Goal: Transaction & Acquisition: Purchase product/service

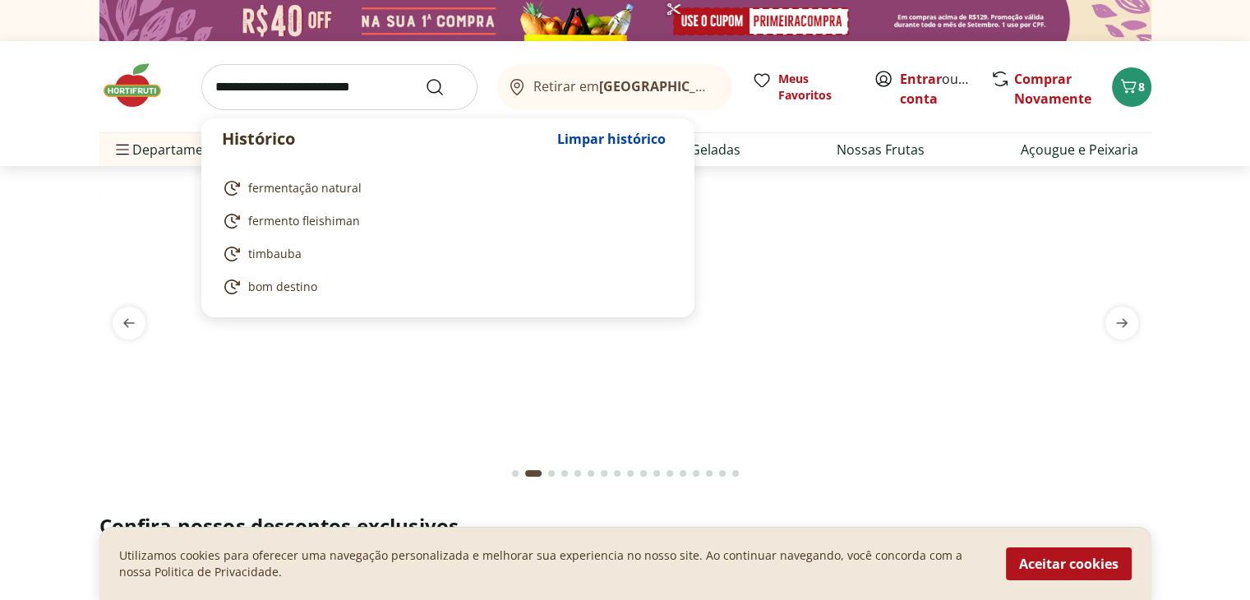
click at [213, 87] on input "search" at bounding box center [339, 87] width 276 height 46
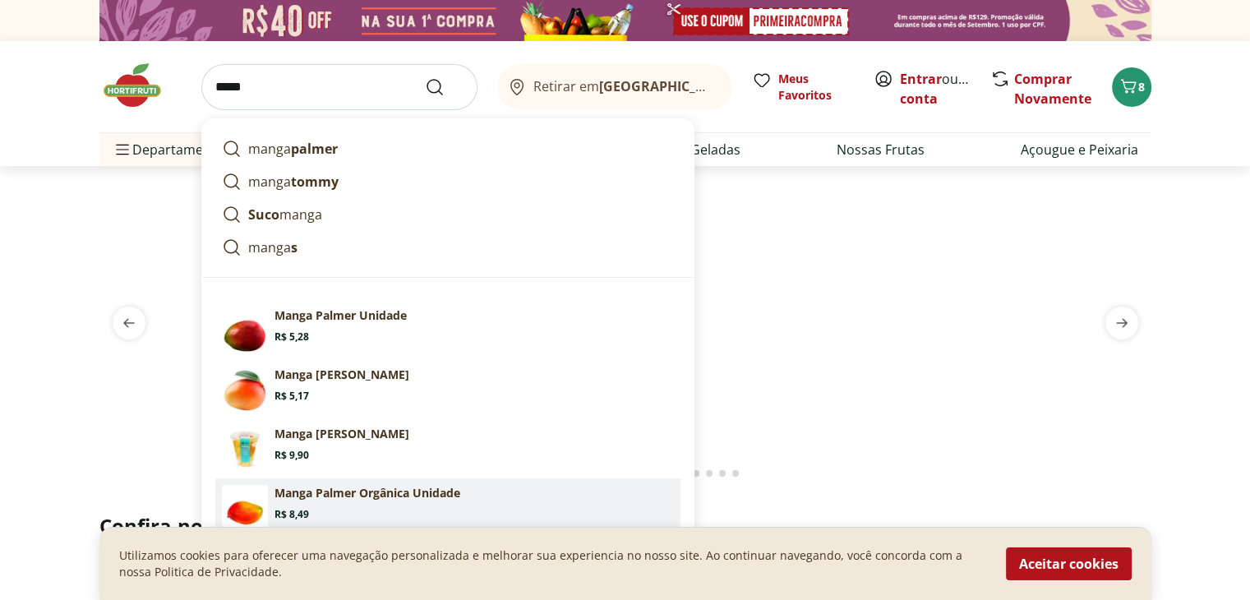
click at [378, 497] on p "Manga Palmer Orgânica Unidade" at bounding box center [367, 493] width 186 height 16
type input "**********"
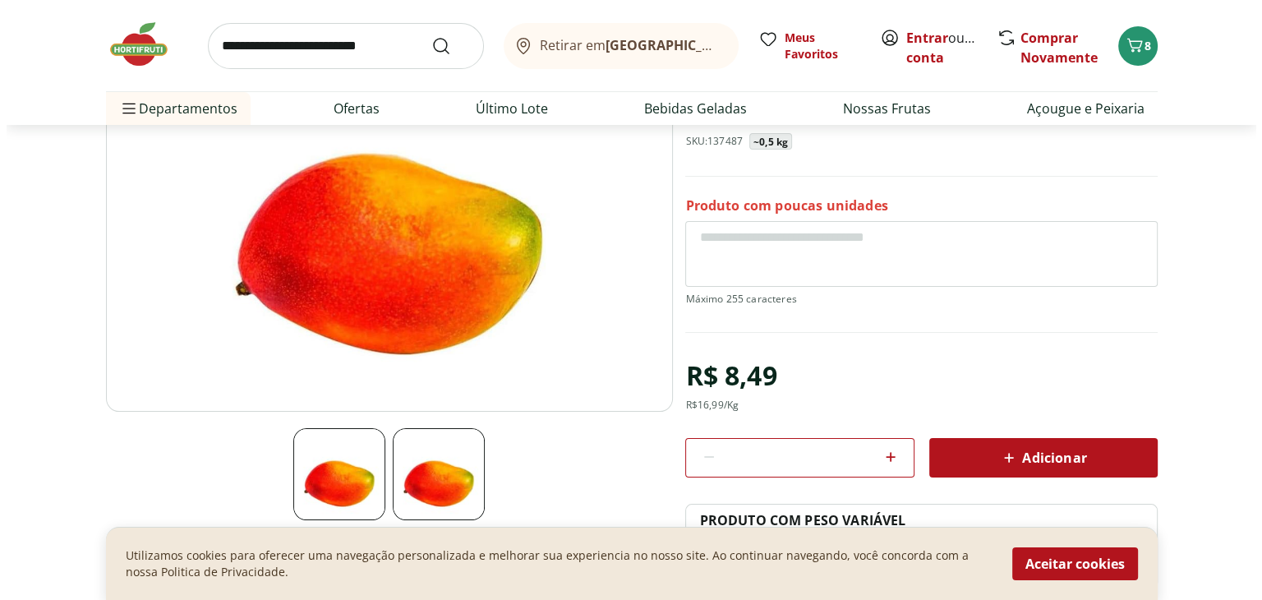
scroll to position [263, 0]
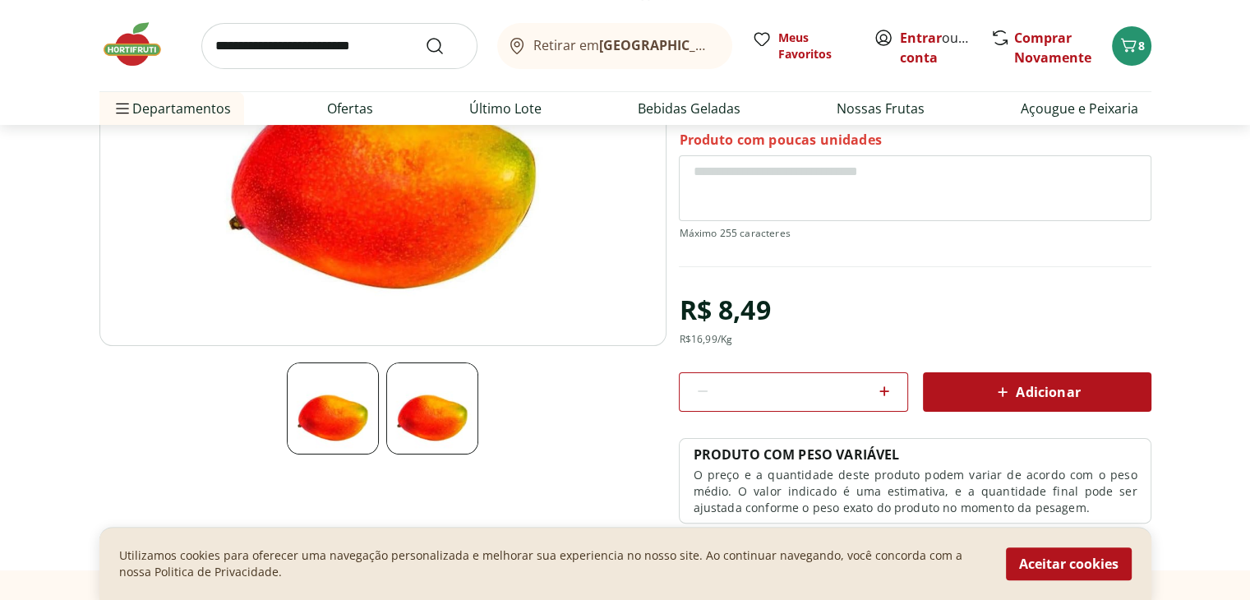
click at [884, 389] on icon at bounding box center [884, 391] width 10 height 10
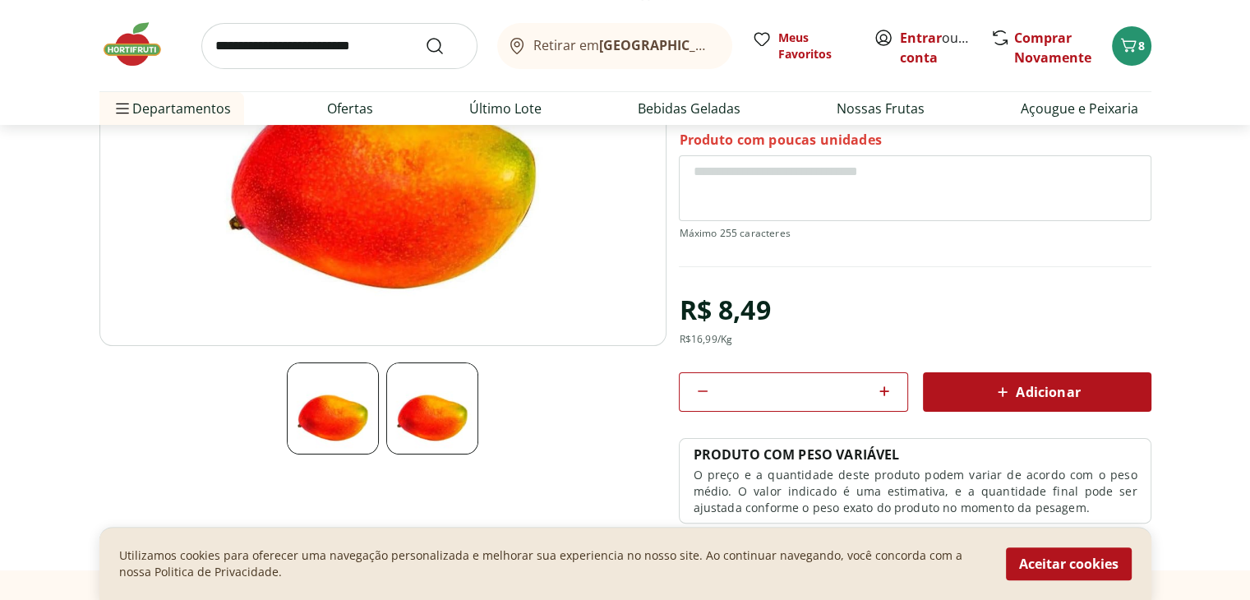
click at [1048, 389] on span "Adicionar" at bounding box center [1035, 392] width 87 height 20
click at [1127, 47] on icon "Carrinho" at bounding box center [1128, 45] width 16 height 14
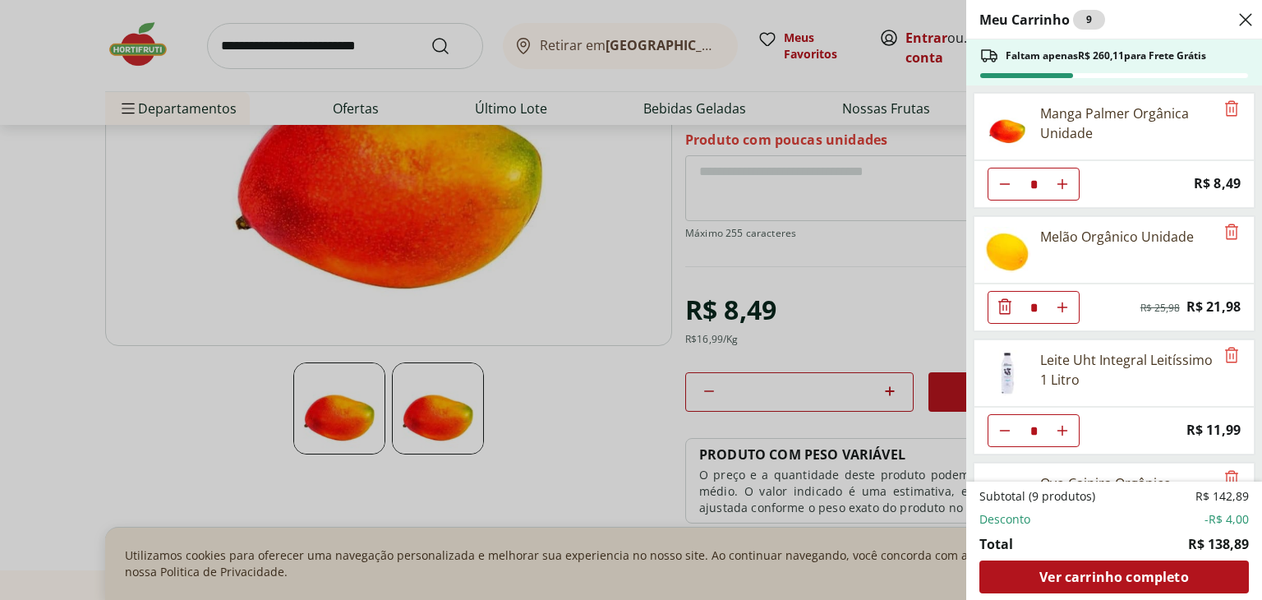
click at [611, 287] on div "Meu Carrinho 9 Faltam apenas R$ 260,11 para Frete Grátis Manga Palmer Orgânica …" at bounding box center [631, 300] width 1262 height 600
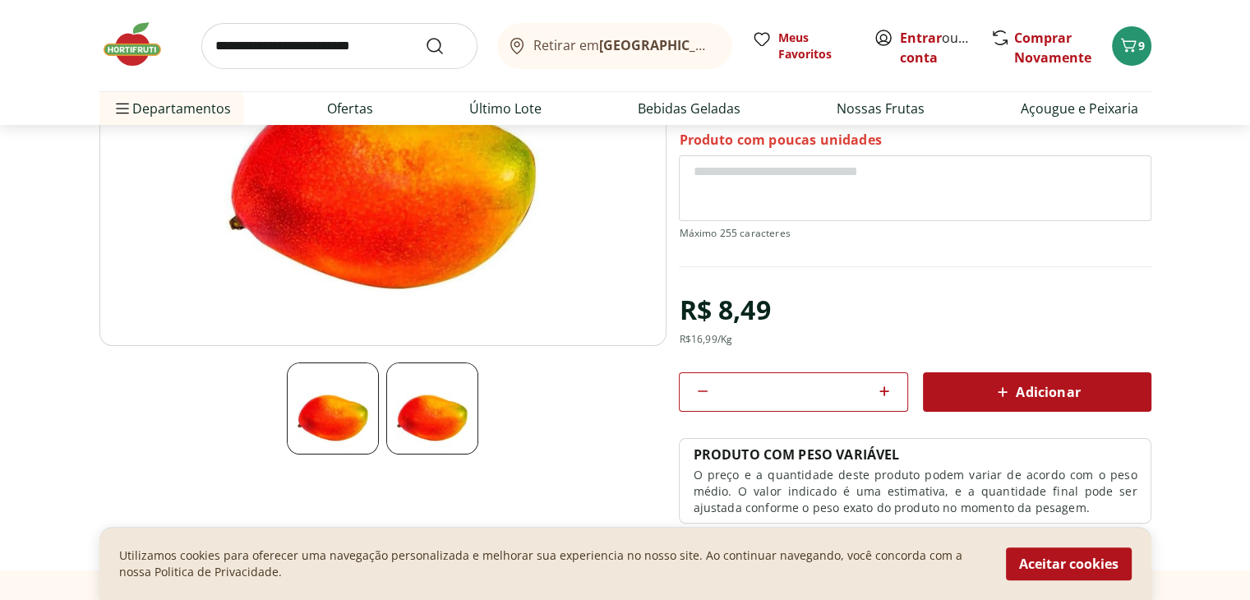
click at [703, 387] on icon at bounding box center [703, 391] width 20 height 20
click at [881, 384] on icon at bounding box center [884, 391] width 20 height 20
type input "*"
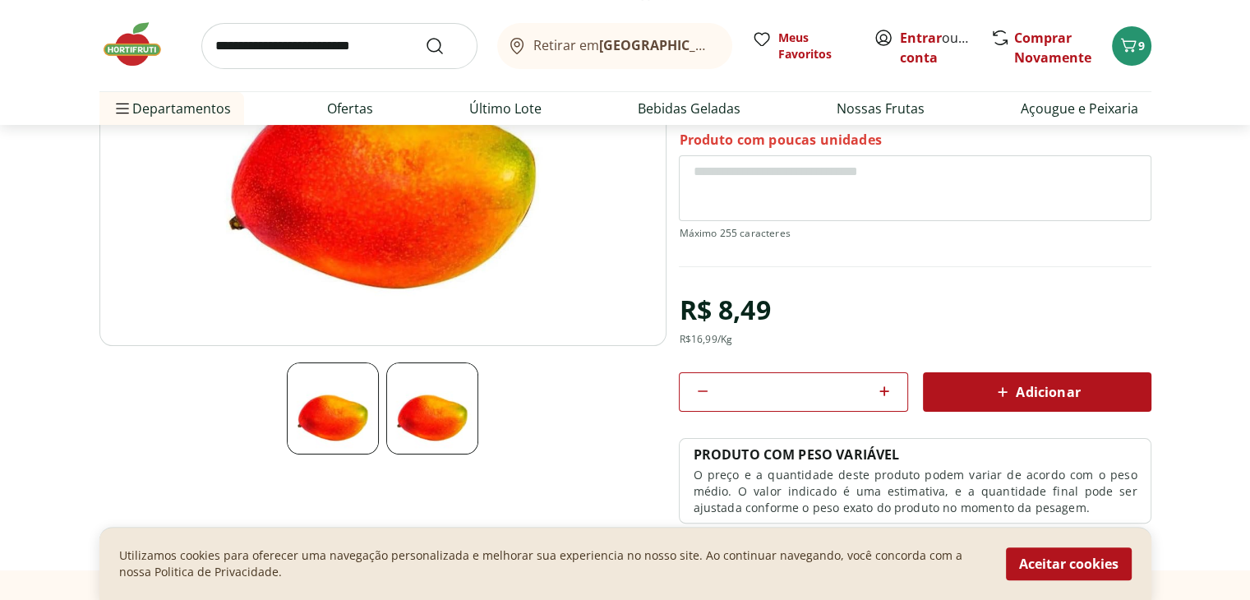
click at [1011, 390] on icon at bounding box center [1002, 392] width 20 height 20
click at [1132, 44] on icon "Carrinho" at bounding box center [1128, 45] width 20 height 20
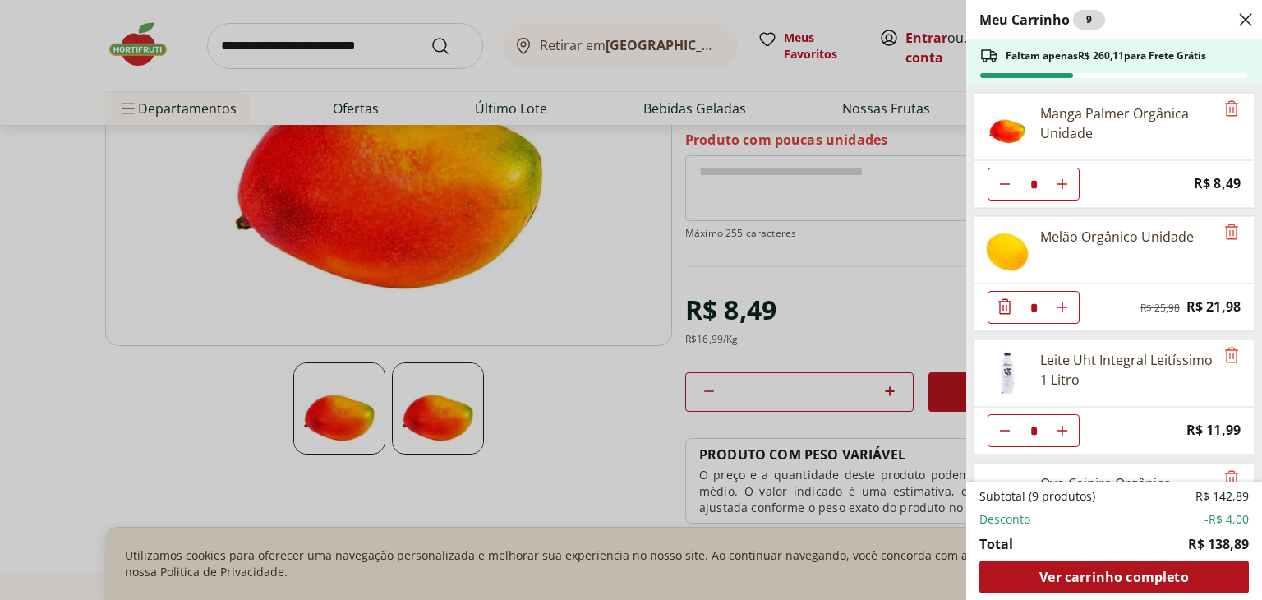
click at [1061, 182] on use "Aumentar Quantidade" at bounding box center [1062, 183] width 13 height 13
type input "*"
click at [78, 257] on div "Meu Carrinho 9 Faltam apenas R$ 260,11 para Frete Grátis Manga Palmer Orgânica …" at bounding box center [631, 300] width 1262 height 600
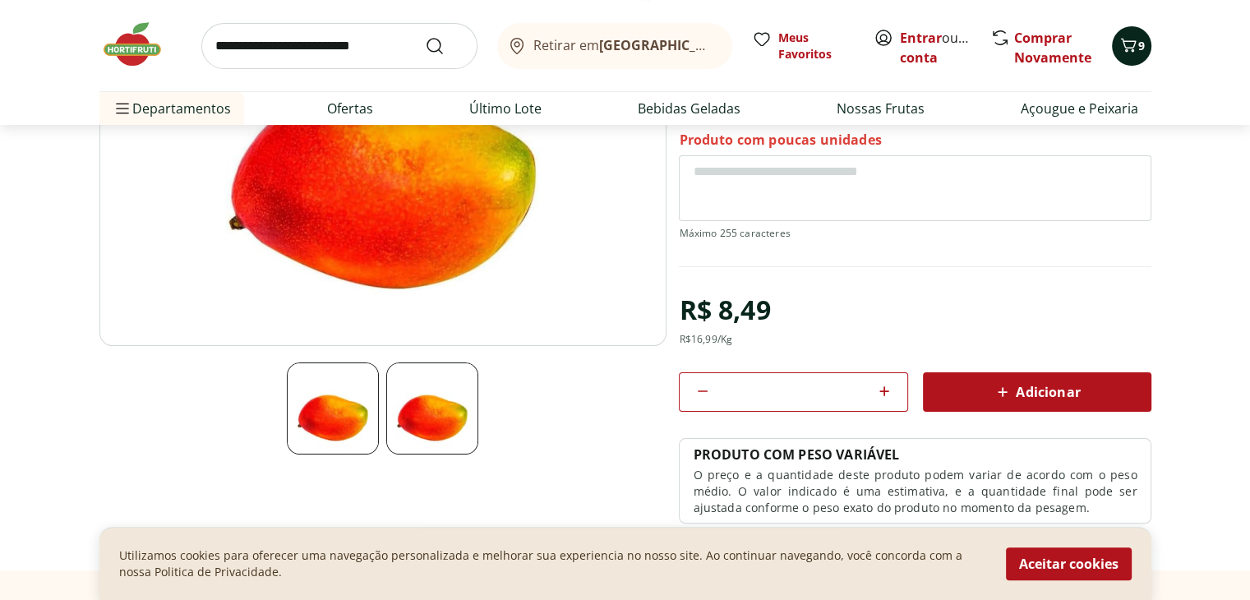
click at [1135, 50] on icon "Carrinho" at bounding box center [1128, 45] width 20 height 20
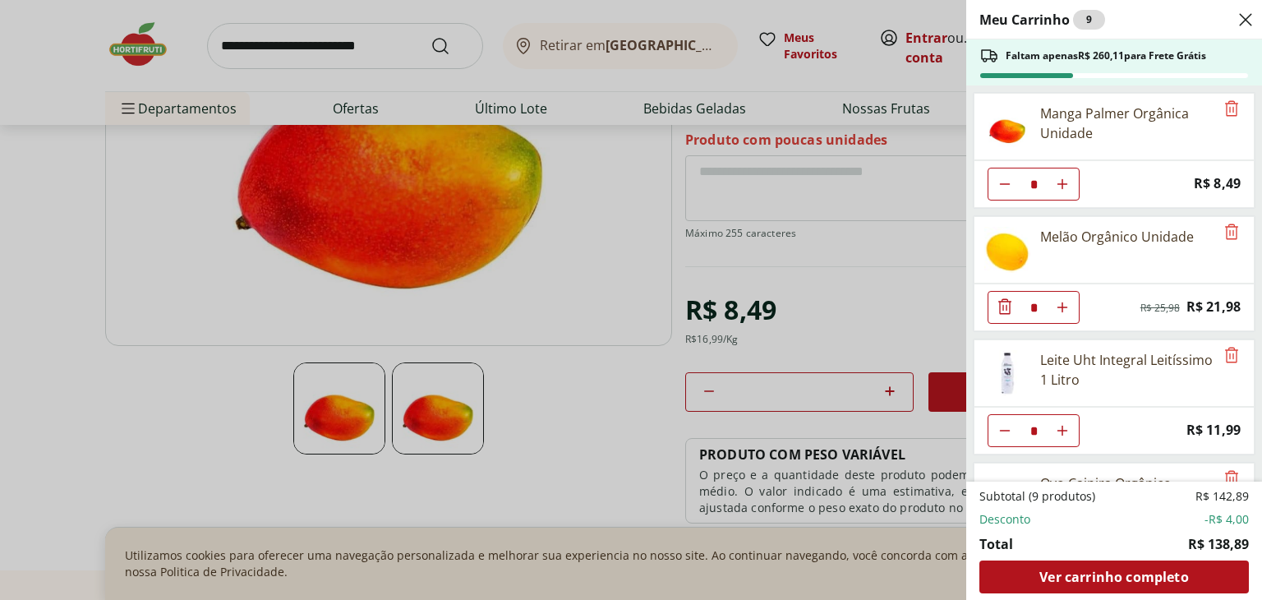
click at [1008, 431] on icon "Diminuir Quantidade" at bounding box center [1004, 430] width 13 height 13
type input "*"
click at [874, 283] on div "Meu Carrinho 7 Faltam apenas R$ 284,09 para Frete Grátis Manga Palmer Orgânica …" at bounding box center [631, 300] width 1262 height 600
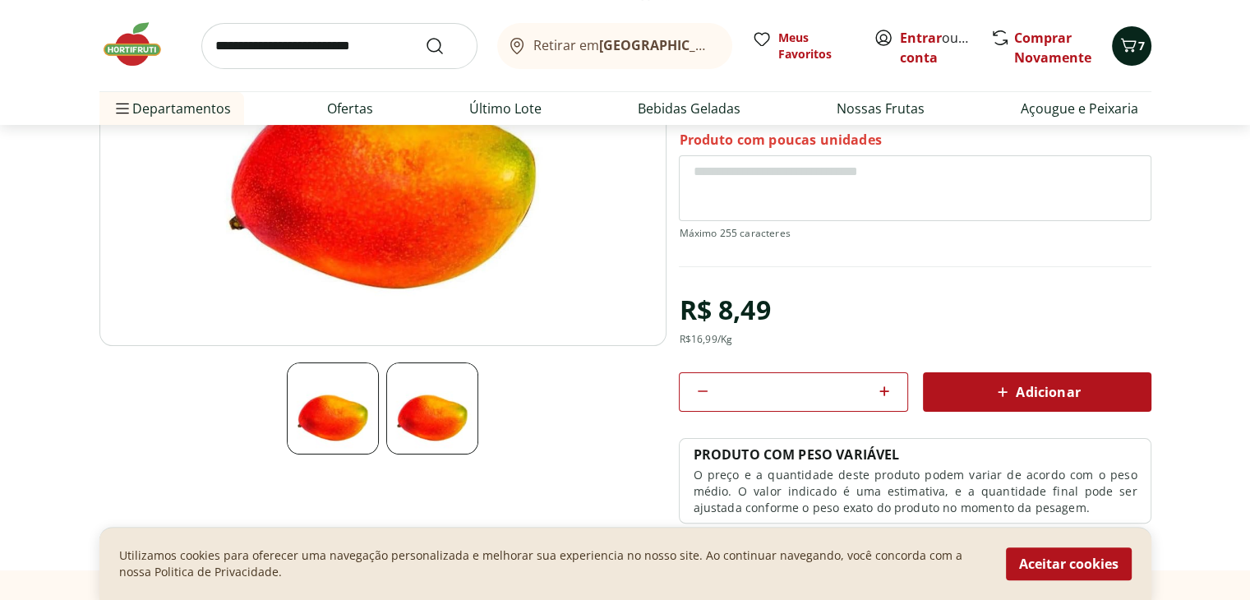
click at [1127, 44] on icon "Carrinho" at bounding box center [1128, 45] width 20 height 20
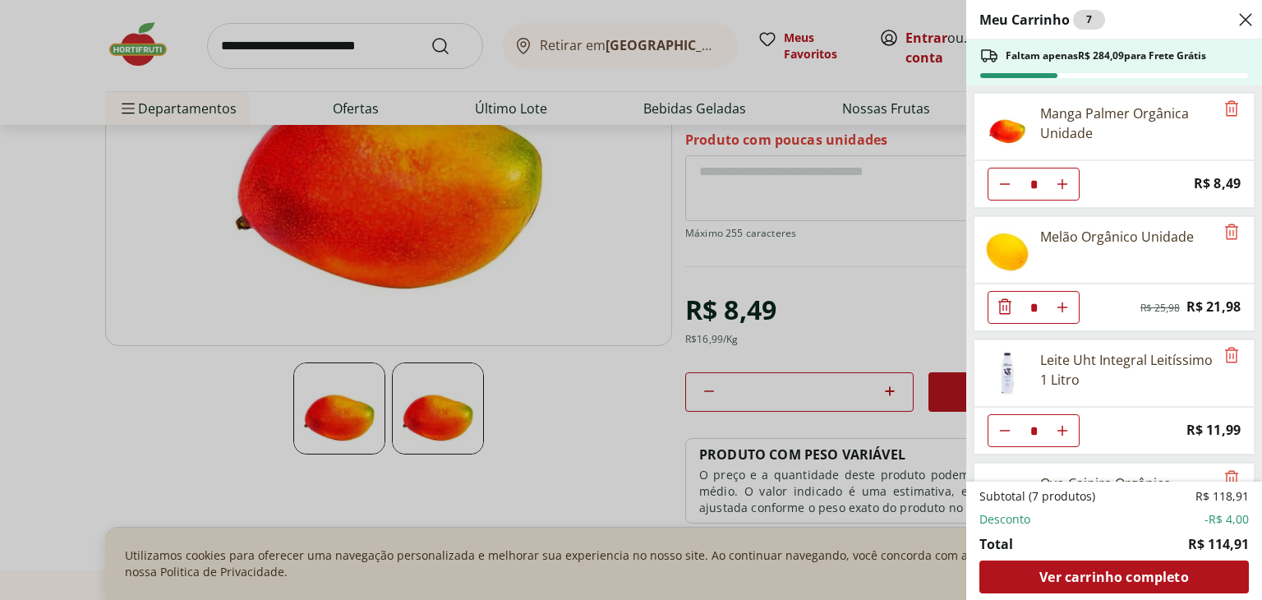
scroll to position [222, 0]
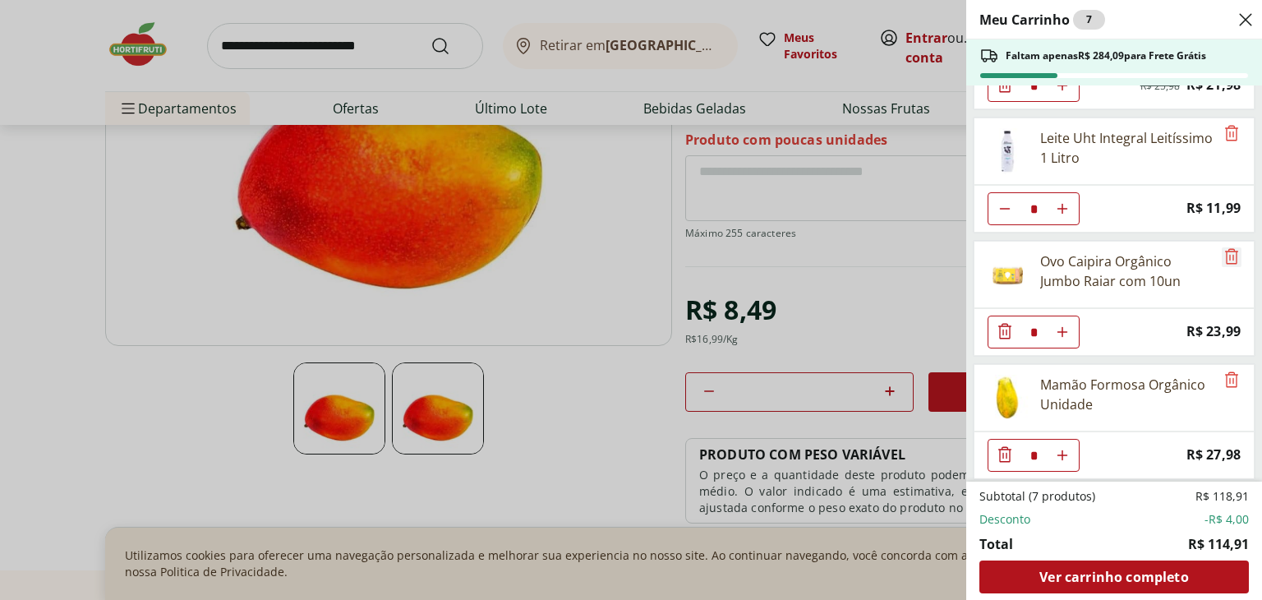
click at [1227, 260] on icon "Remove" at bounding box center [1231, 256] width 13 height 16
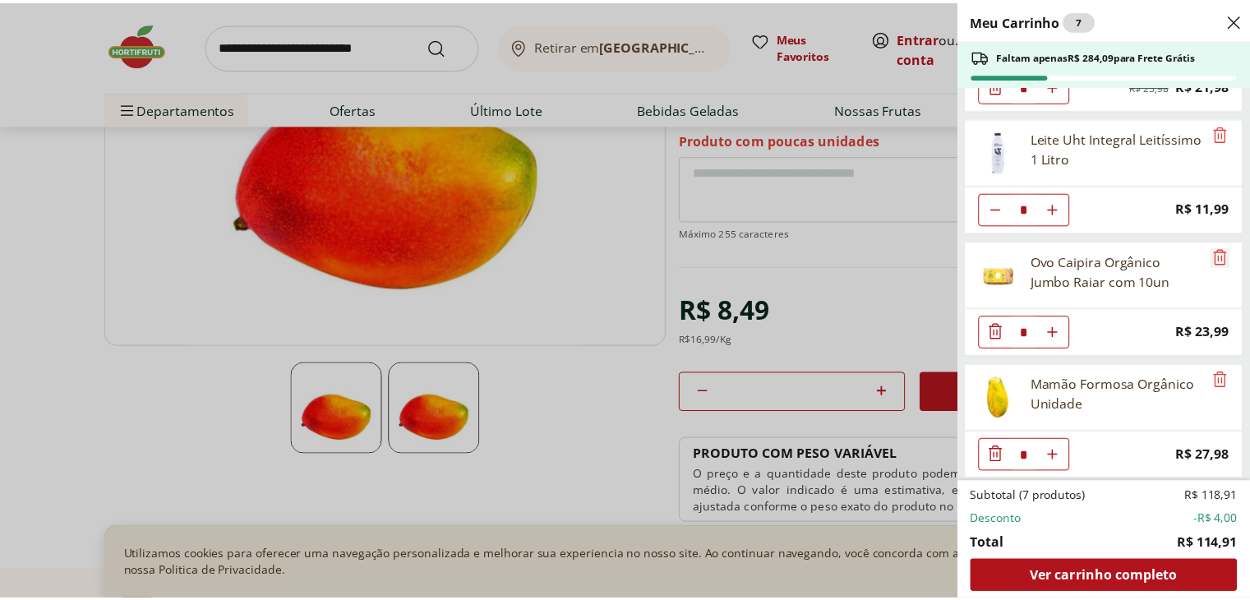
scroll to position [99, 0]
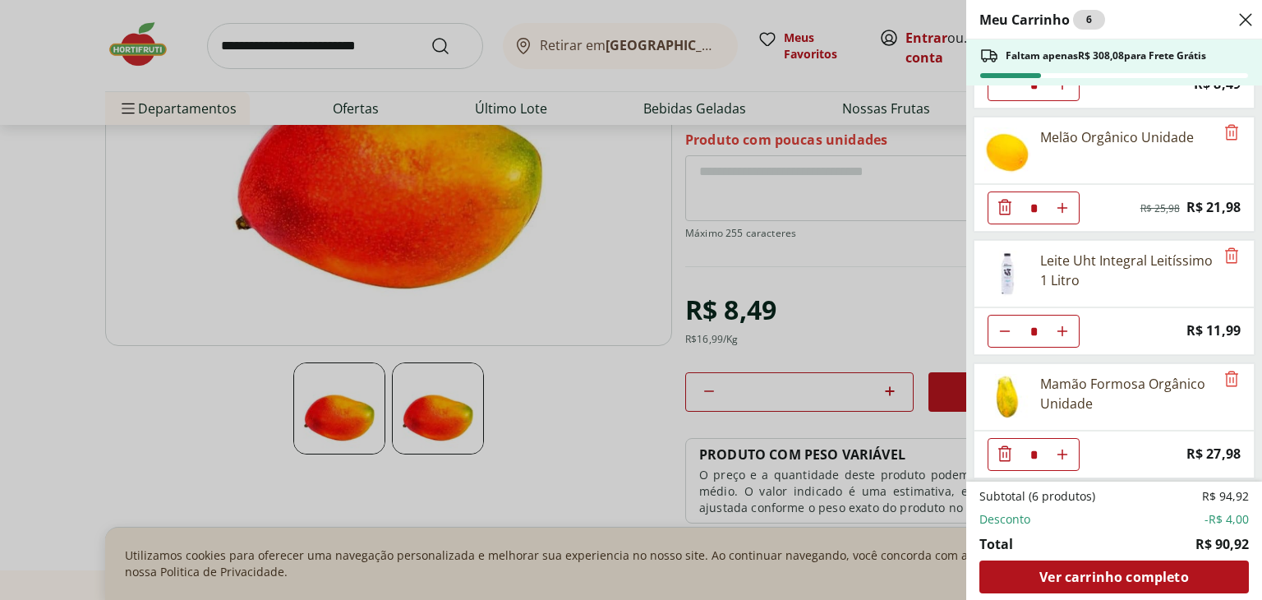
click at [1093, 379] on div "Mamão Formosa Orgânico Unidade" at bounding box center [1127, 393] width 174 height 39
click at [608, 324] on div "Meu Carrinho 6 Faltam apenas R$ 308,08 para Frete Grátis Manga Palmer Orgânica …" at bounding box center [631, 300] width 1262 height 600
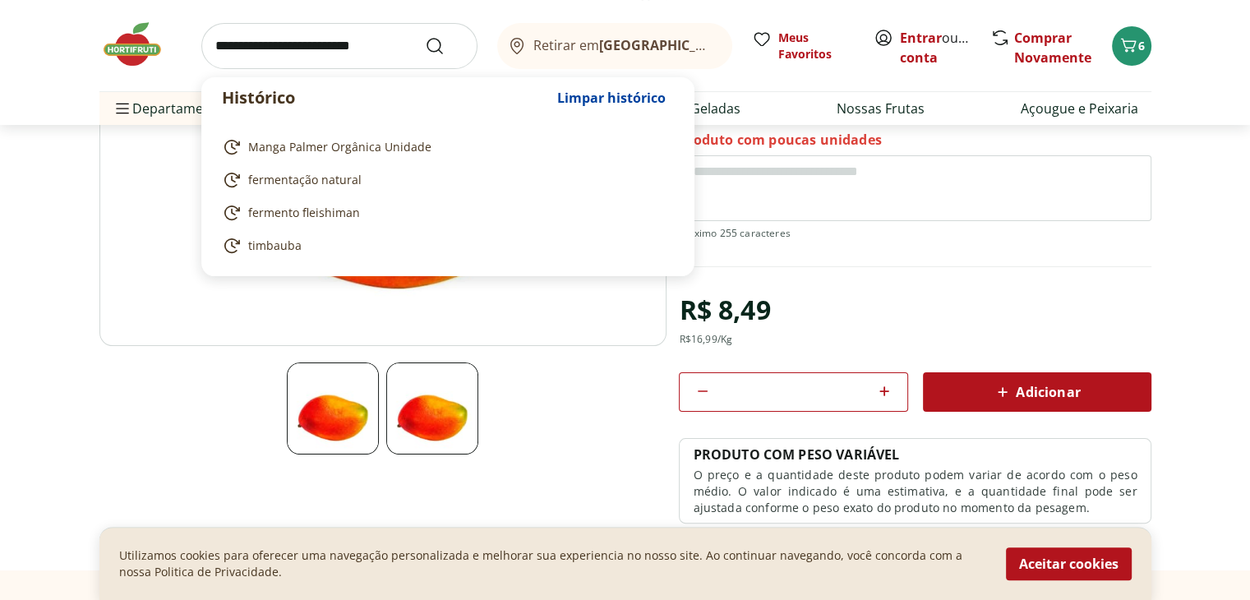
click at [219, 42] on input "search" at bounding box center [339, 46] width 276 height 46
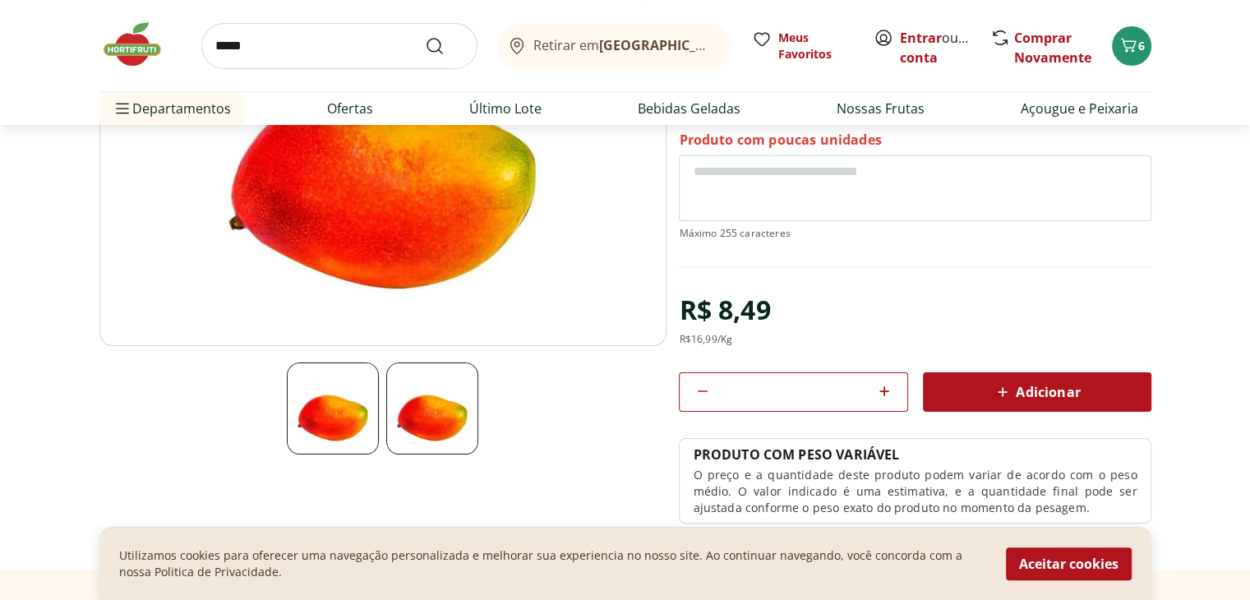
click at [20, 269] on section "Manga Palmer Orgânica Unidade SKU: 137487 ~0,5 kg Produto com poucas unidades R…" at bounding box center [625, 259] width 1250 height 620
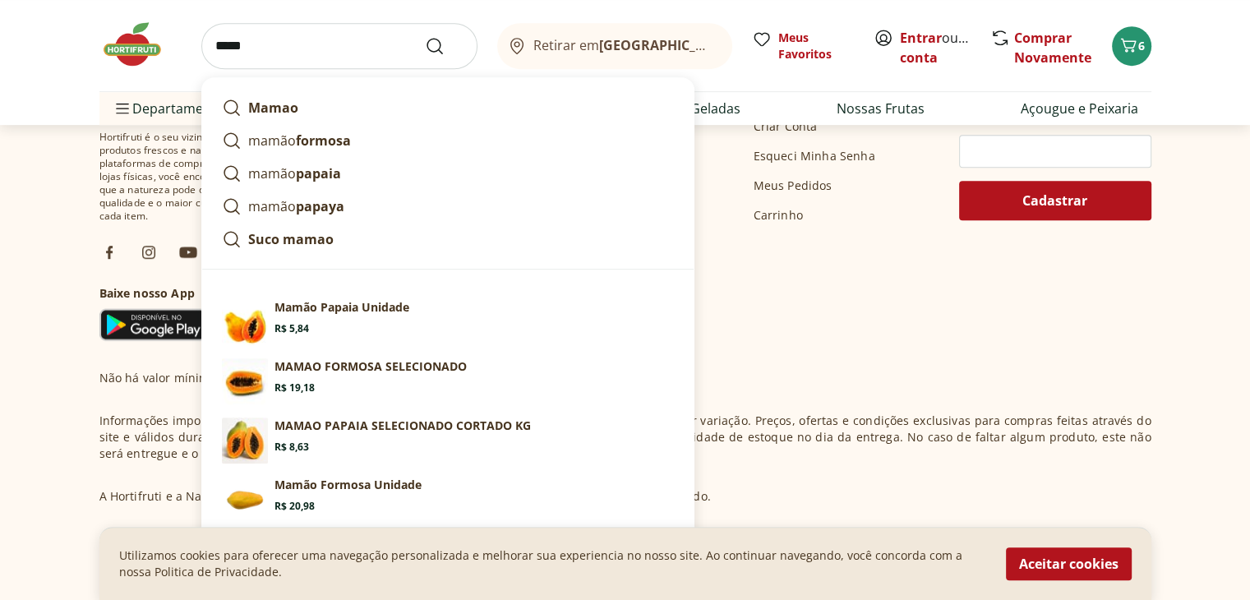
click at [287, 39] on input "*****" at bounding box center [339, 46] width 276 height 46
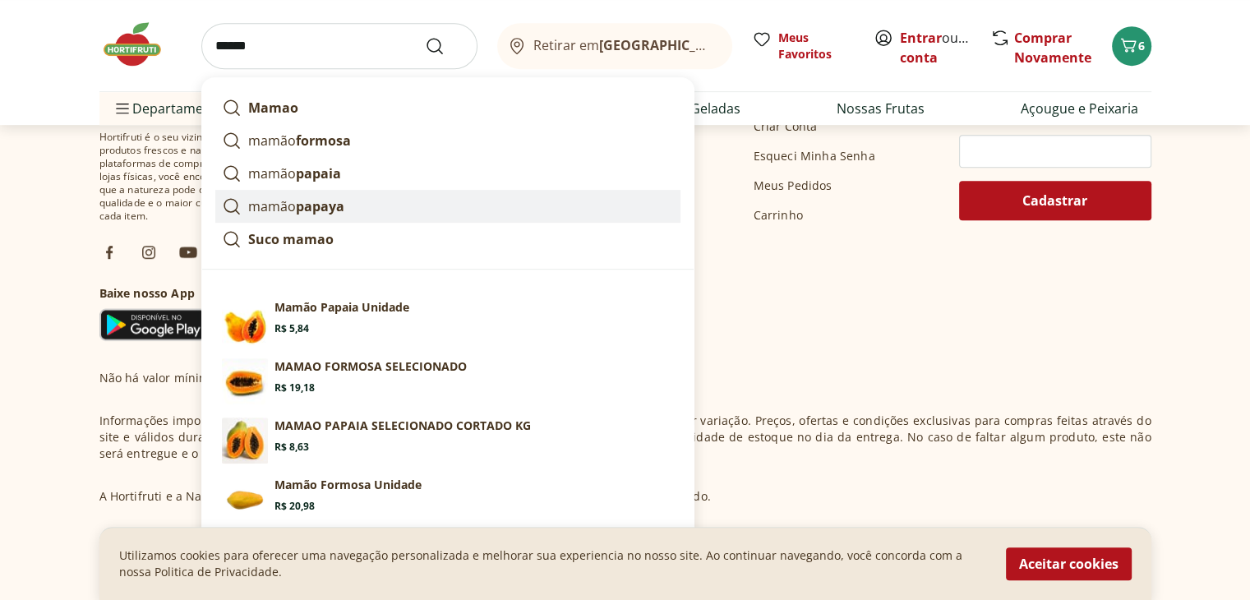
click at [232, 205] on icon at bounding box center [232, 206] width 20 height 20
type input "**********"
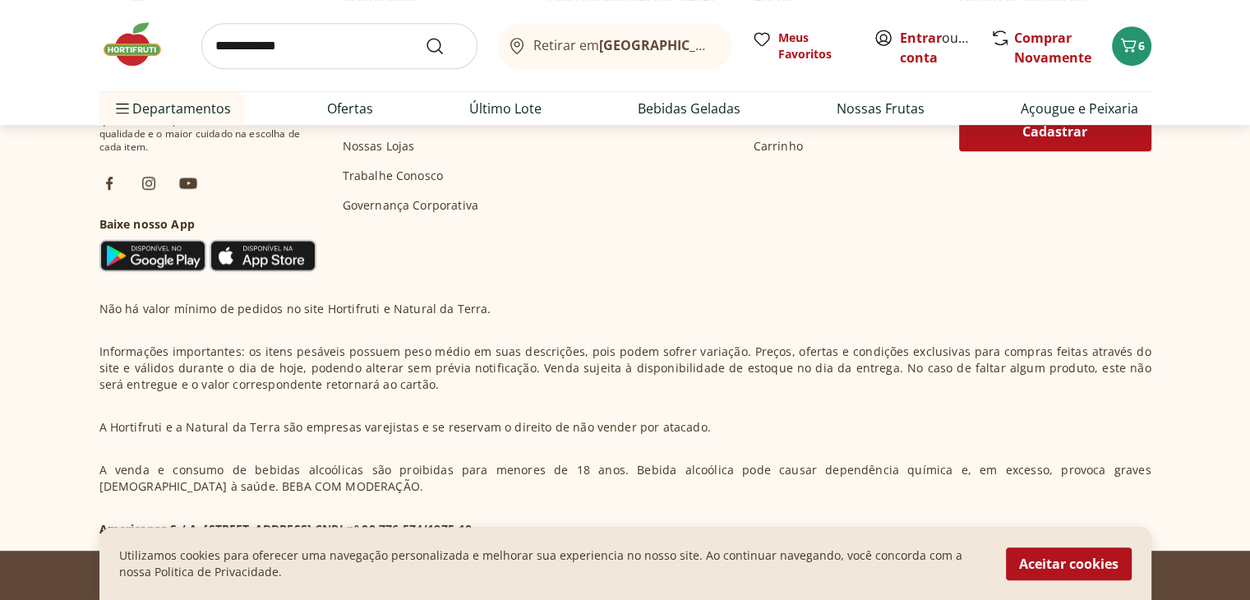
scroll to position [719, 0]
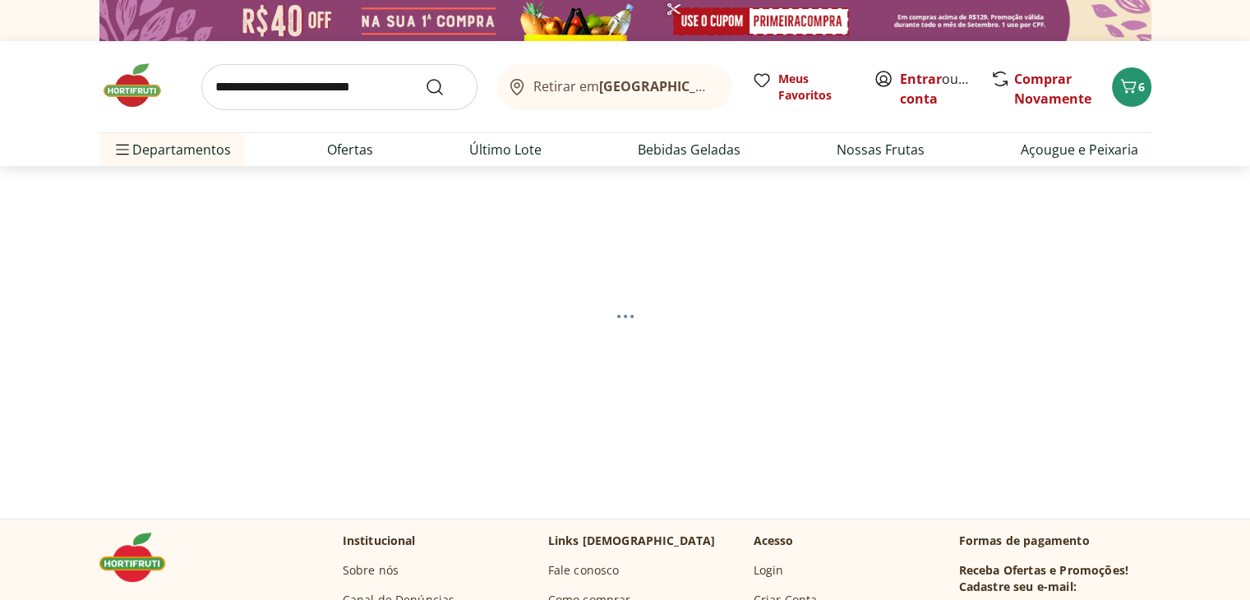
select select "**********"
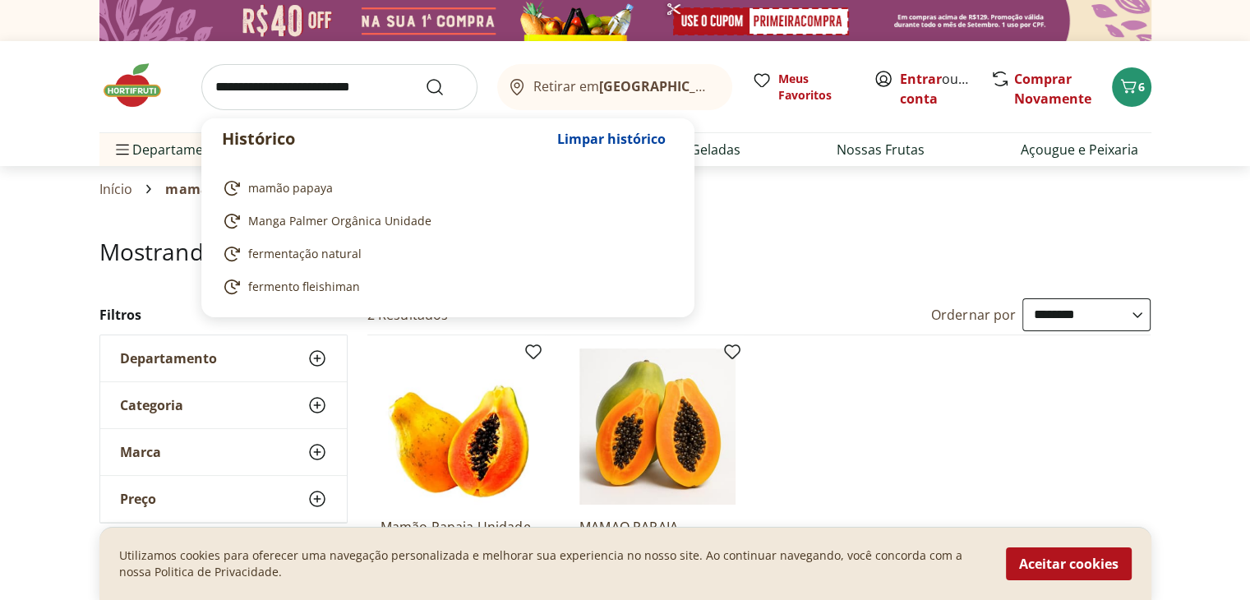
click at [214, 85] on input "search" at bounding box center [339, 87] width 276 height 46
